Goal: Information Seeking & Learning: Learn about a topic

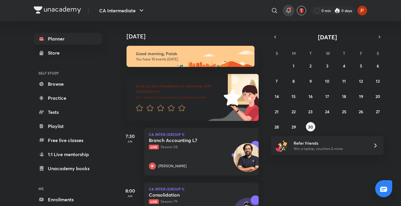
click at [287, 7] on icon at bounding box center [288, 10] width 7 height 7
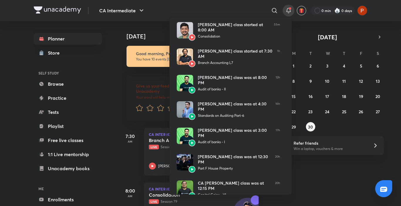
click at [339, 10] on div at bounding box center [200, 103] width 401 height 206
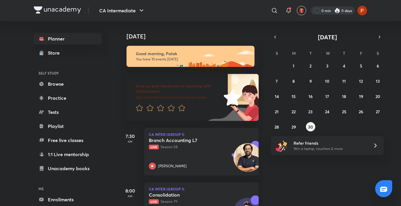
click at [333, 9] on div at bounding box center [333, 10] width 44 height 8
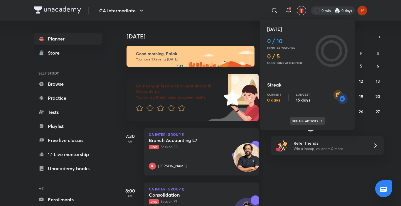
click at [290, 122] on div "See all activity" at bounding box center [307, 121] width 35 height 8
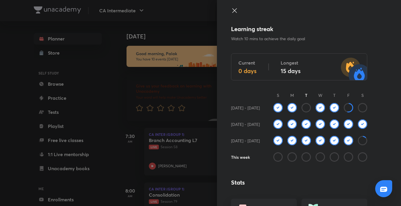
click at [274, 155] on icon at bounding box center [277, 156] width 9 height 9
click at [287, 157] on icon at bounding box center [291, 156] width 9 height 9
click at [231, 9] on icon at bounding box center [234, 10] width 7 height 7
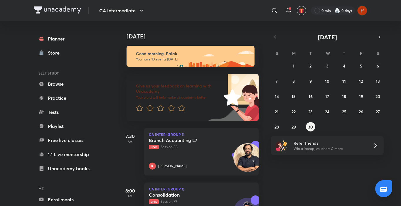
click at [374, 22] on div "Today Good morning, Palak You have 10 events today Give us your feedback on lea…" at bounding box center [258, 113] width 281 height 185
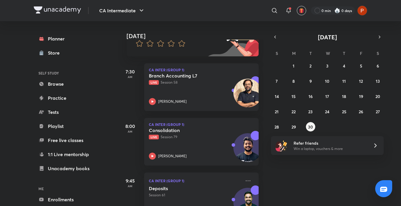
scroll to position [74, 0]
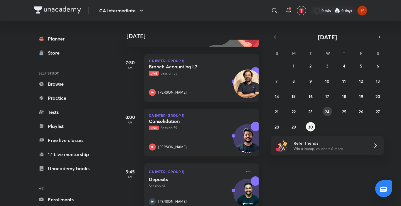
click at [328, 115] on button "24" at bounding box center [326, 111] width 9 height 9
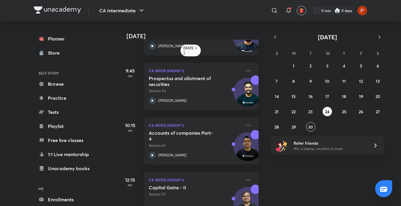
scroll to position [54, 0]
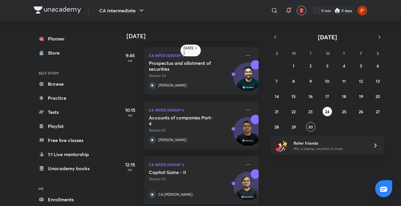
click at [277, 185] on div "24 September 8:00 AM CA Inter (Group 1) Accounting Standard 29 Session 66 Nakul…" at bounding box center [258, 113] width 281 height 185
click at [329, 113] on abbr "24" at bounding box center [327, 112] width 4 height 6
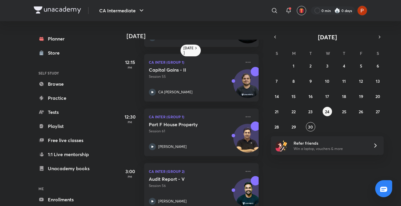
scroll to position [160, 0]
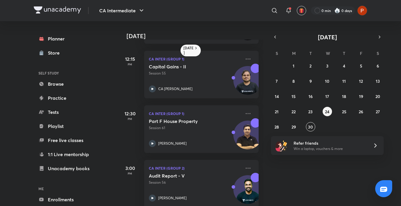
click at [373, 170] on div "24 September 8:00 AM CA Inter (Group 1) Accounting Standard 29 Session 66 Nakul…" at bounding box center [258, 113] width 281 height 185
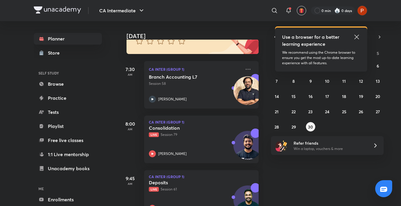
scroll to position [74, 0]
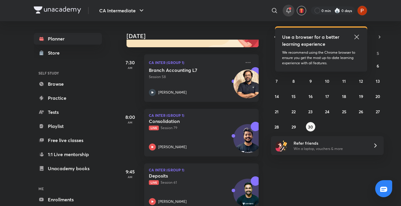
click at [289, 11] on icon at bounding box center [288, 10] width 4 height 4
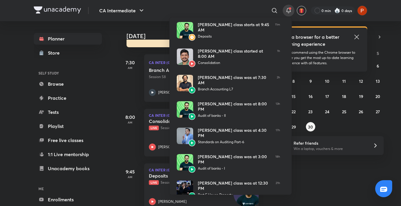
click at [342, 181] on div at bounding box center [200, 103] width 401 height 206
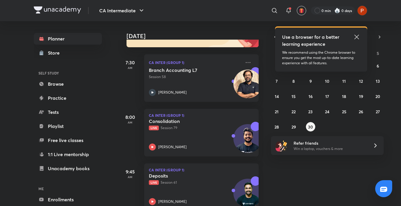
click at [359, 35] on icon at bounding box center [356, 36] width 7 height 7
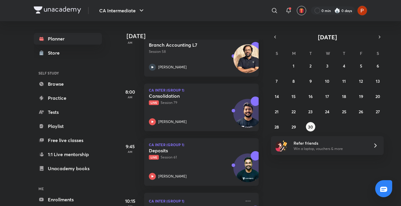
scroll to position [103, 0]
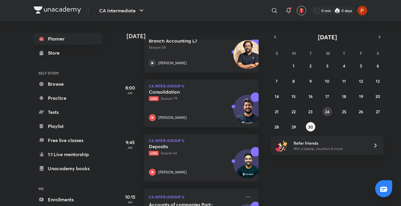
click at [330, 112] on button "24" at bounding box center [326, 111] width 9 height 9
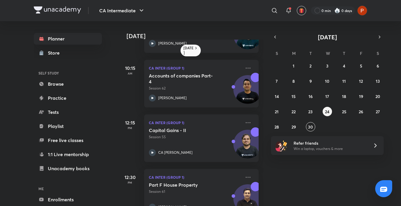
scroll to position [119, 0]
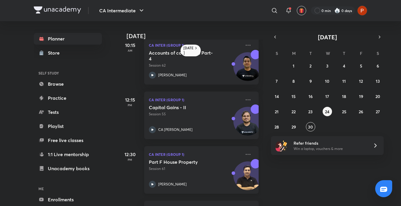
click at [156, 184] on div "[PERSON_NAME]" at bounding box center [195, 184] width 92 height 7
click at [342, 108] on button "25" at bounding box center [343, 111] width 9 height 9
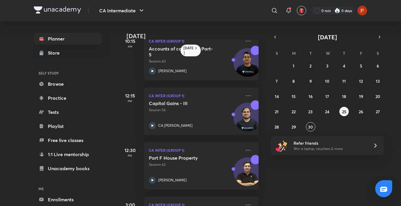
scroll to position [180, 0]
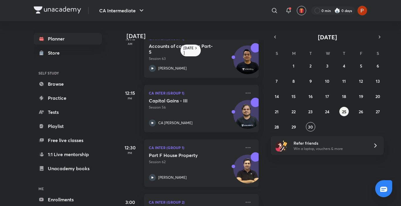
click at [150, 177] on icon at bounding box center [152, 177] width 7 height 7
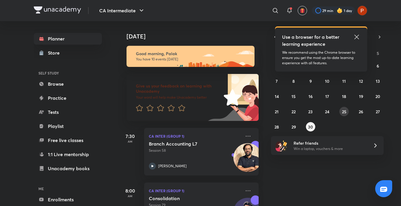
click at [346, 115] on button "25" at bounding box center [343, 111] width 9 height 9
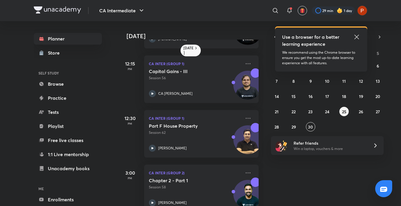
scroll to position [211, 0]
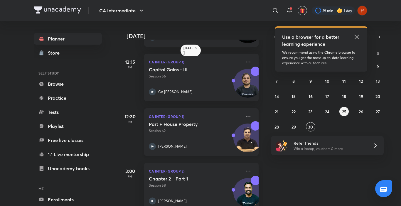
click at [152, 145] on icon at bounding box center [152, 146] width 7 height 7
